Goal: Register for event/course

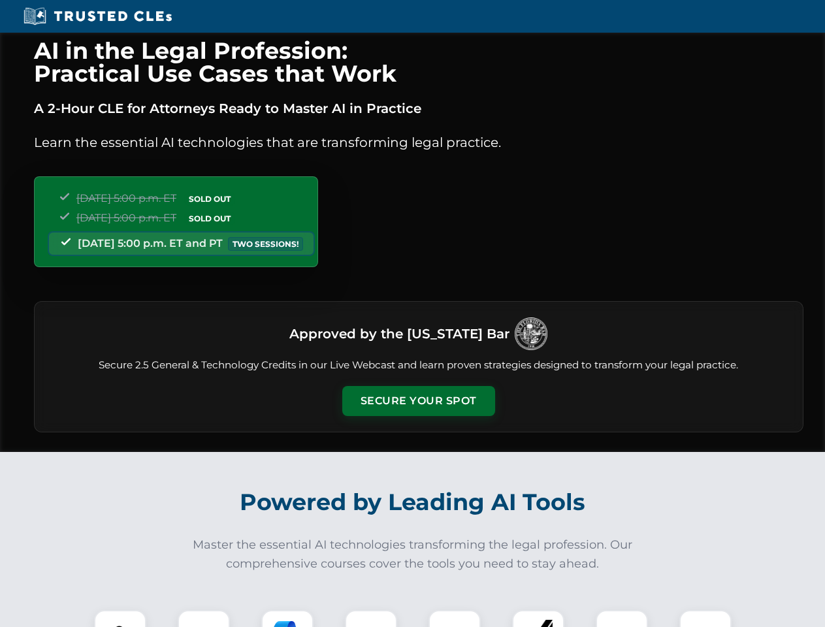
click at [418, 401] on button "Secure Your Spot" at bounding box center [418, 401] width 153 height 30
click at [120, 618] on img at bounding box center [120, 636] width 38 height 38
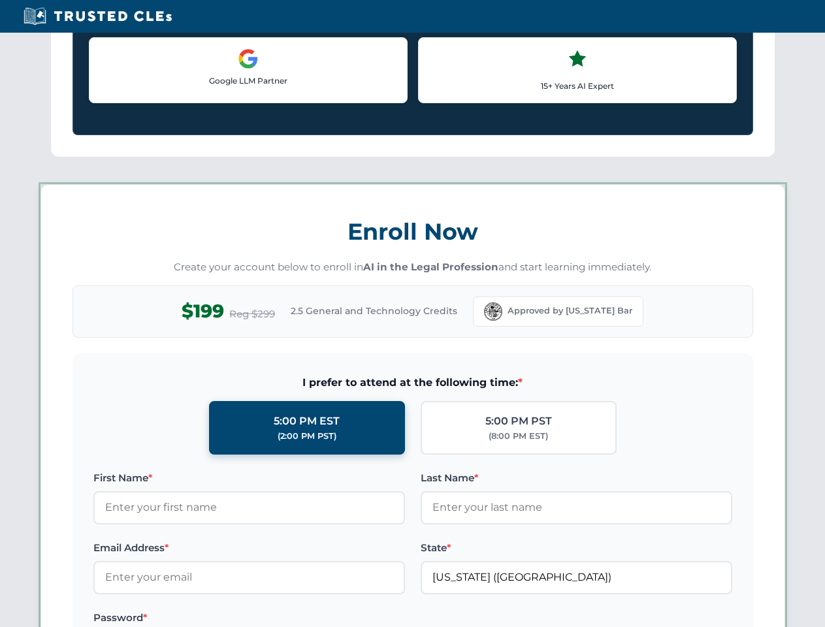
click at [287, 618] on div "AI in the Legal Profession: Practical Use Cases that Work A 2-Hour CLE for Atto…" at bounding box center [412, 611] width 825 height 3055
